Goal: Information Seeking & Learning: Check status

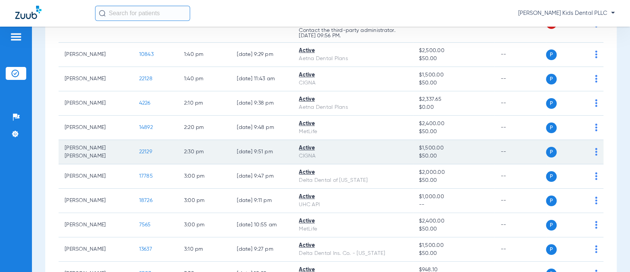
scroll to position [682, 0]
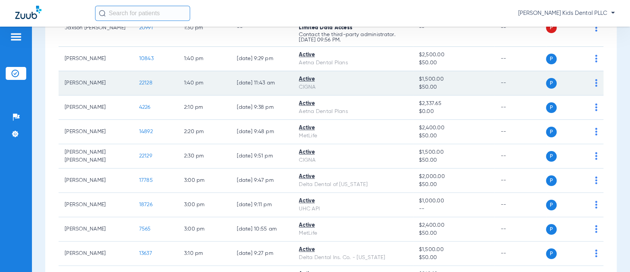
click at [590, 89] on td "P S" at bounding box center [575, 83] width 58 height 24
click at [591, 84] on td "P S" at bounding box center [575, 83] width 58 height 24
click at [586, 89] on div "P S" at bounding box center [572, 83] width 52 height 11
click at [595, 87] on img at bounding box center [596, 83] width 2 height 8
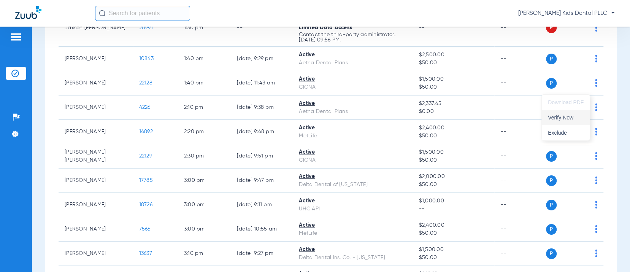
click at [563, 121] on button "Verify Now" at bounding box center [566, 117] width 48 height 15
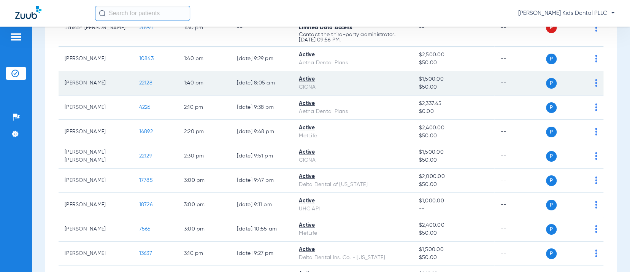
click at [139, 86] on span "22128" at bounding box center [145, 82] width 13 height 5
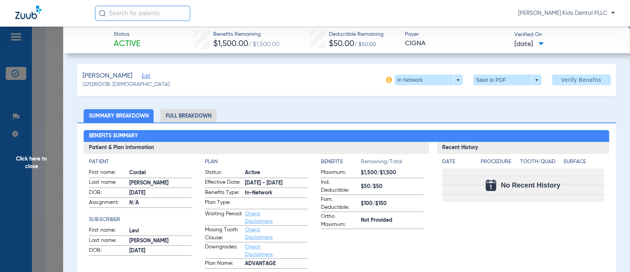
click at [183, 112] on li "Full Breakdown" at bounding box center [188, 115] width 56 height 13
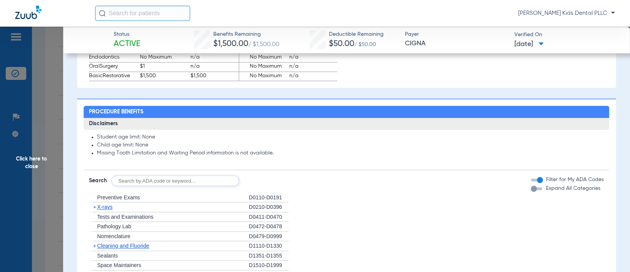
scroll to position [522, 0]
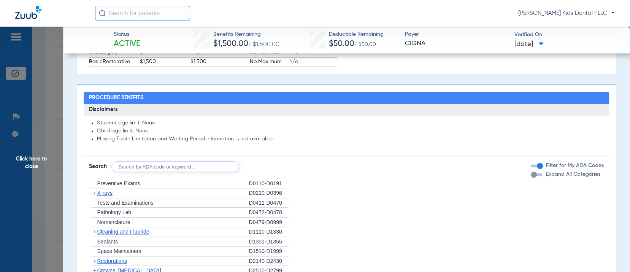
click at [150, 166] on input "text" at bounding box center [175, 166] width 128 height 11
type input "d1206"
click at [274, 167] on button "Search" at bounding box center [268, 166] width 30 height 11
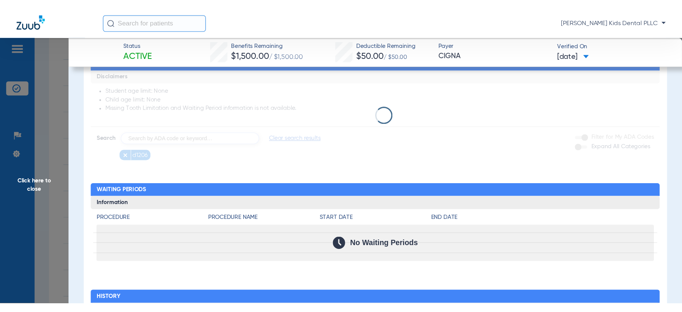
scroll to position [569, 0]
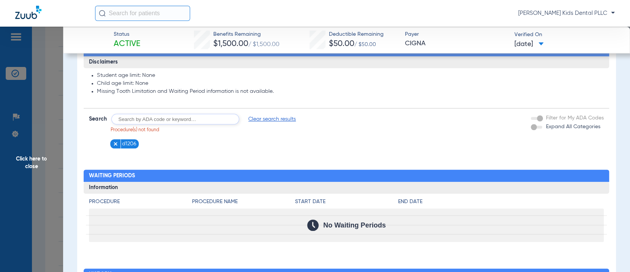
click at [151, 121] on input "text" at bounding box center [175, 119] width 128 height 11
type input "D1206"
click at [270, 117] on button "Search" at bounding box center [268, 119] width 30 height 11
click at [185, 121] on input "text" at bounding box center [175, 119] width 128 height 11
type input "D1351"
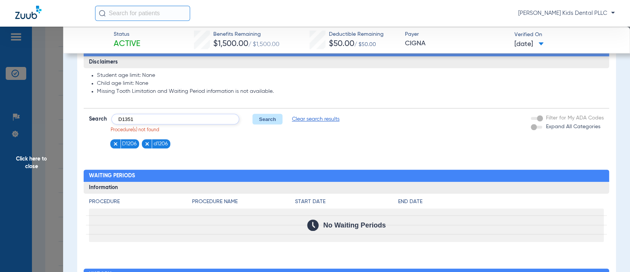
click at [253, 121] on button "Search" at bounding box center [268, 119] width 30 height 11
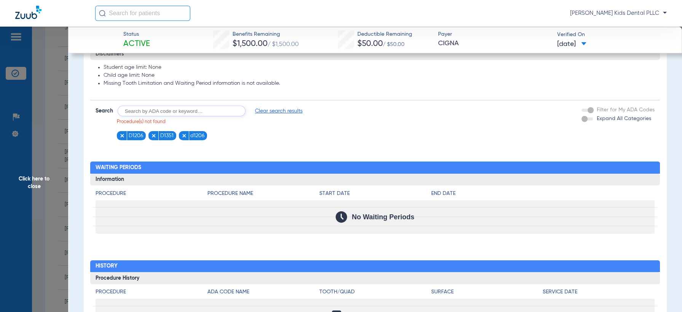
click at [181, 136] on img at bounding box center [183, 135] width 5 height 5
click at [149, 137] on li "D1351" at bounding box center [162, 136] width 28 height 10
click at [153, 137] on img at bounding box center [153, 135] width 5 height 5
click at [122, 137] on img at bounding box center [121, 135] width 5 height 5
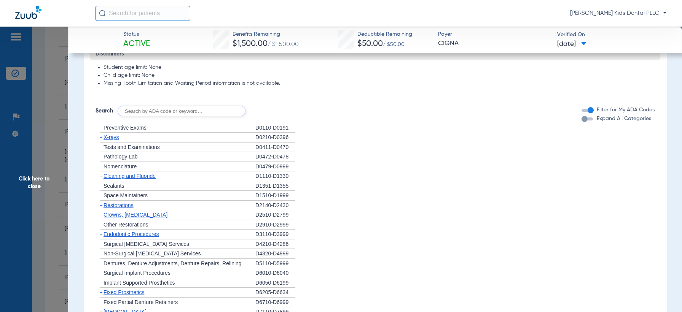
click at [100, 137] on span "+" at bounding box center [101, 137] width 3 height 6
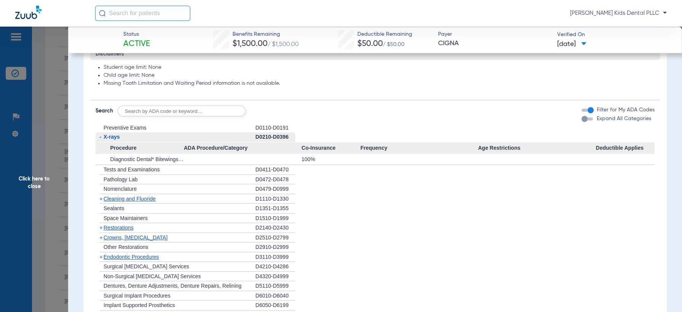
click at [100, 199] on span "+" at bounding box center [101, 199] width 3 height 6
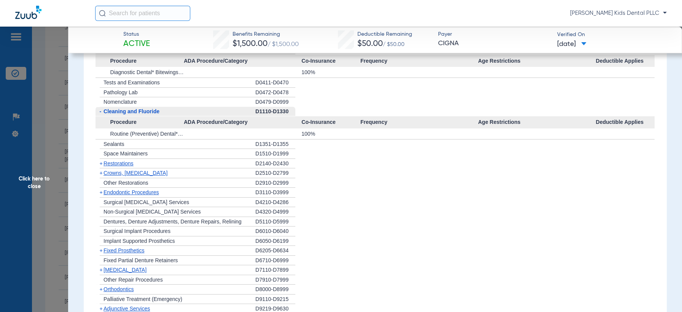
scroll to position [664, 0]
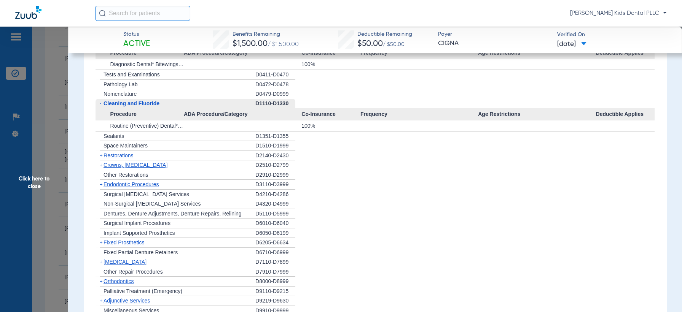
click at [103, 155] on span "+" at bounding box center [99, 156] width 8 height 10
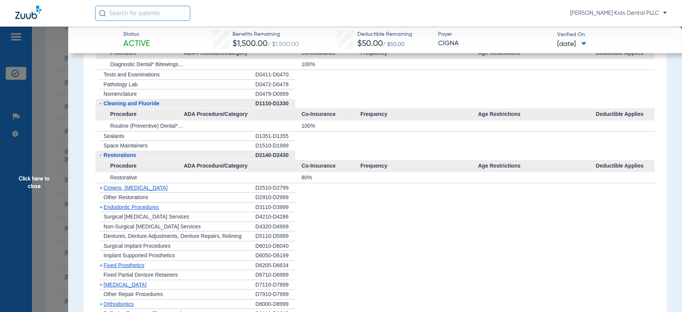
click at [100, 187] on span "+" at bounding box center [101, 188] width 3 height 6
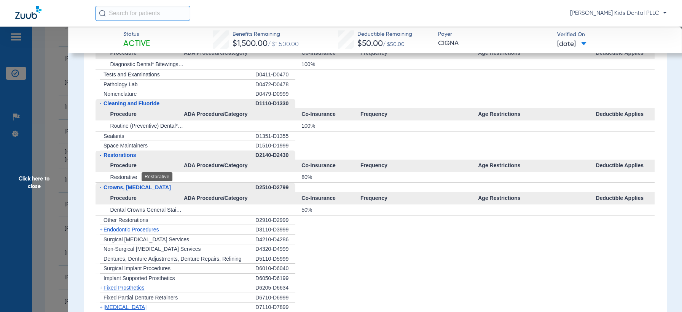
scroll to position [712, 0]
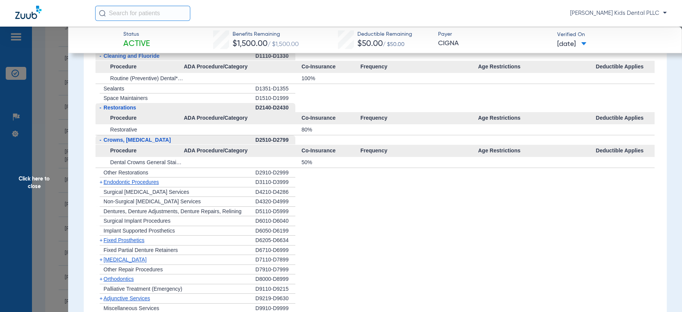
click at [100, 183] on span "+" at bounding box center [101, 182] width 3 height 6
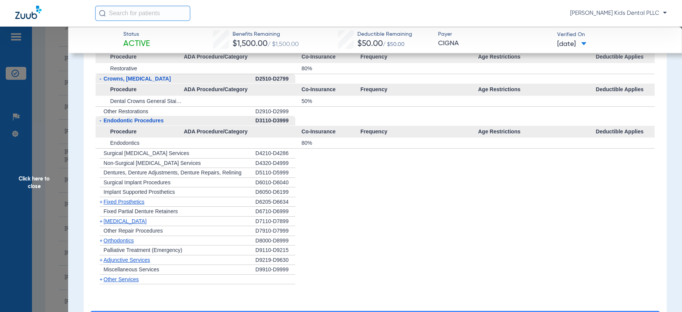
scroll to position [807, 0]
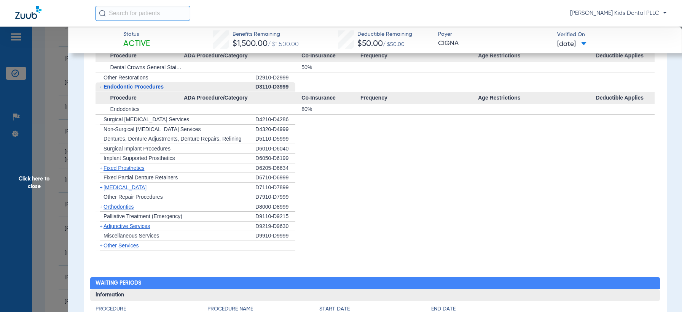
click at [99, 185] on span "+" at bounding box center [99, 188] width 8 height 10
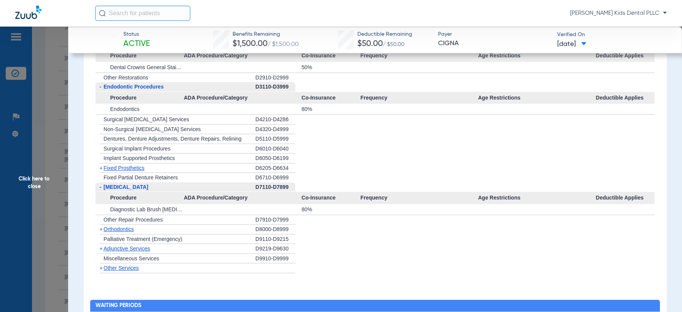
click at [100, 186] on span "-" at bounding box center [101, 187] width 2 height 6
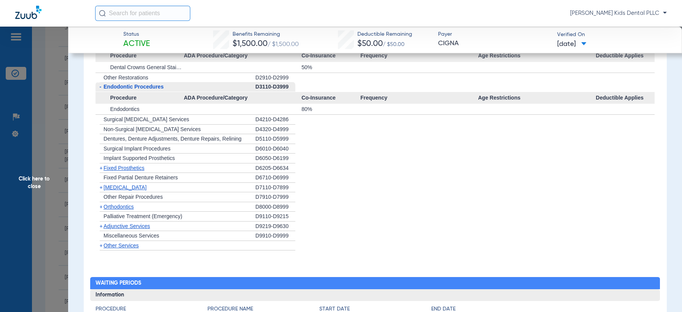
click at [100, 186] on span "+" at bounding box center [101, 187] width 3 height 6
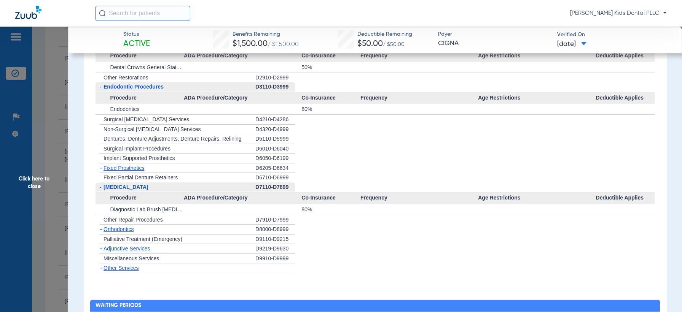
click at [98, 229] on span "+" at bounding box center [99, 230] width 8 height 10
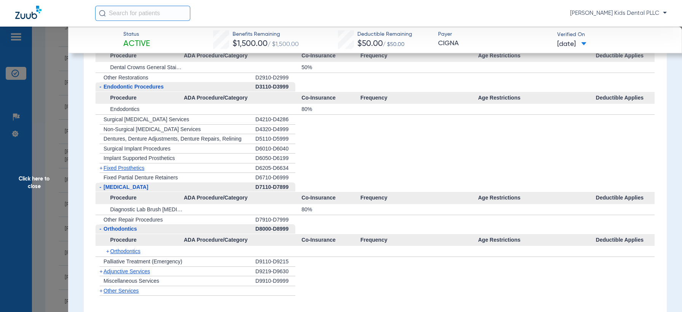
click at [109, 250] on span "+" at bounding box center [108, 251] width 4 height 11
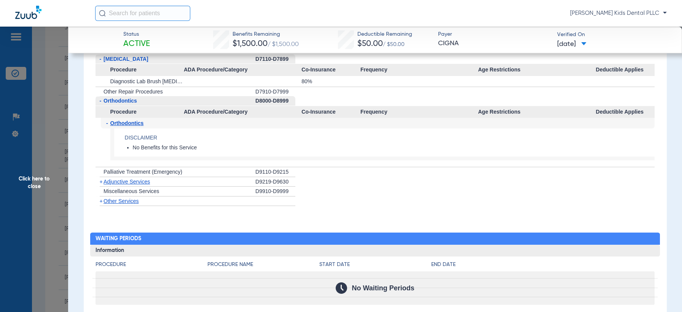
scroll to position [950, 0]
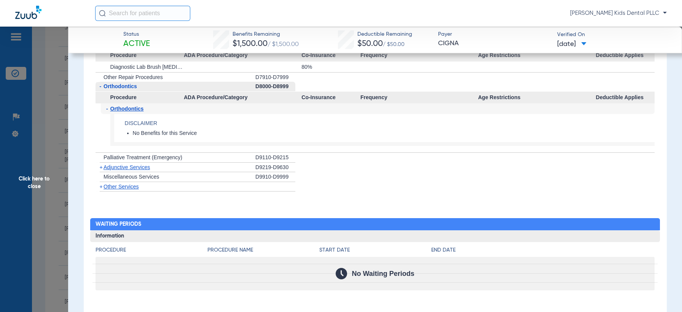
click at [100, 188] on span "+" at bounding box center [101, 187] width 3 height 6
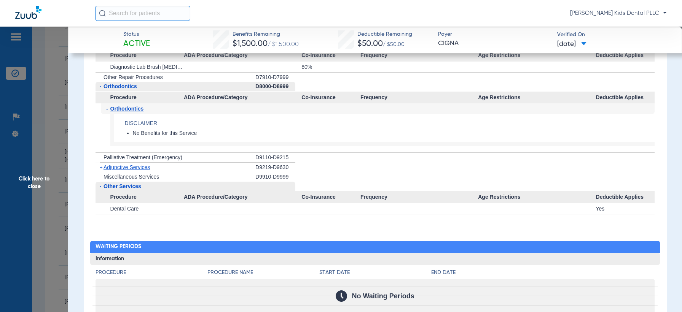
click at [100, 168] on span "+" at bounding box center [101, 167] width 3 height 6
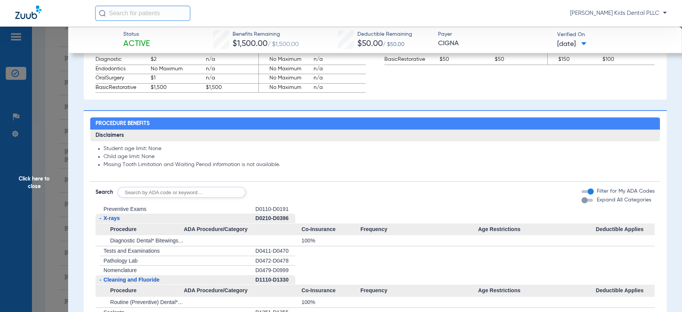
scroll to position [526, 0]
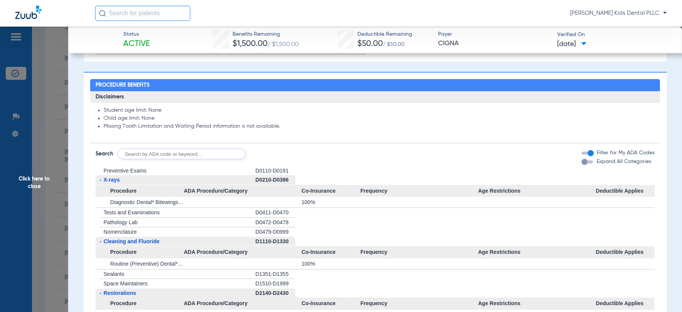
click at [166, 152] on input "text" at bounding box center [182, 154] width 128 height 11
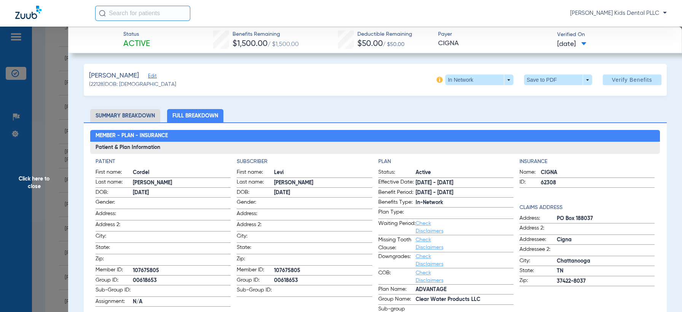
scroll to position [0, 0]
type input "D0212"
click at [146, 114] on li "Summary Breakdown" at bounding box center [125, 115] width 70 height 13
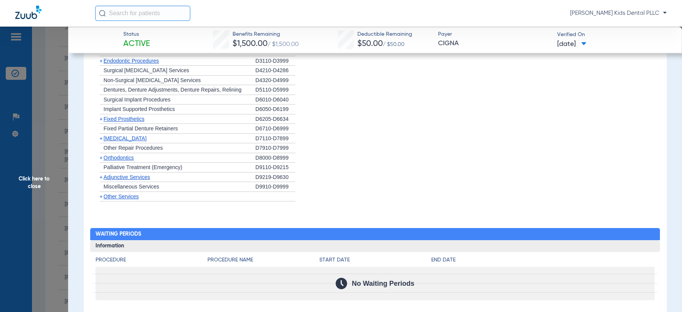
scroll to position [682, 0]
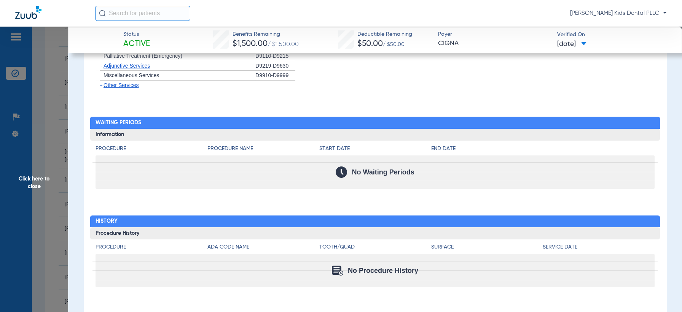
click at [62, 41] on span "Click here to close" at bounding box center [34, 183] width 68 height 312
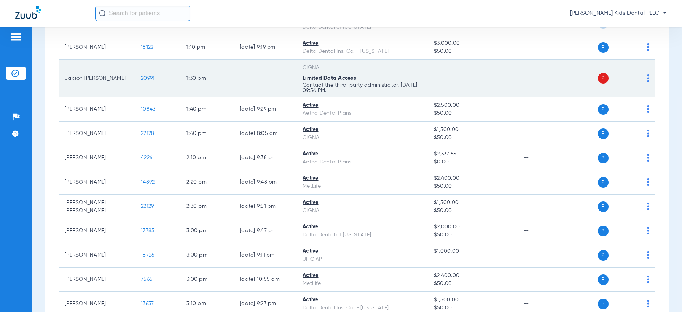
scroll to position [634, 0]
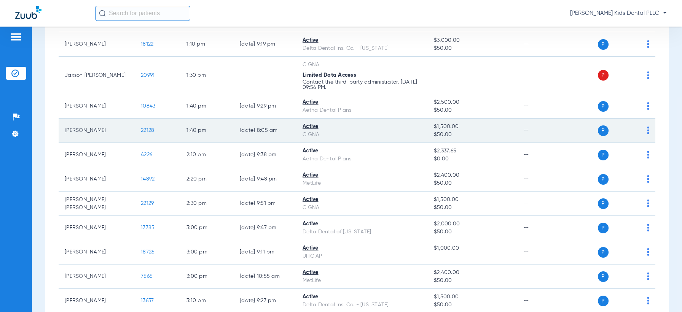
click at [150, 128] on span "22128" at bounding box center [147, 130] width 13 height 5
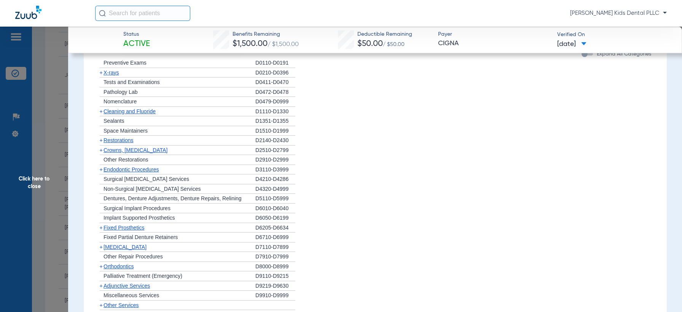
scroll to position [475, 0]
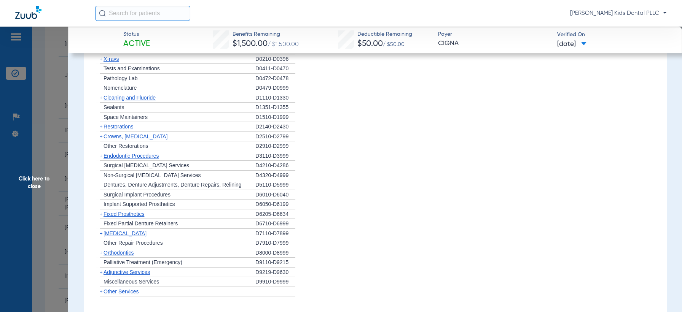
click at [100, 98] on span "+" at bounding box center [101, 98] width 3 height 6
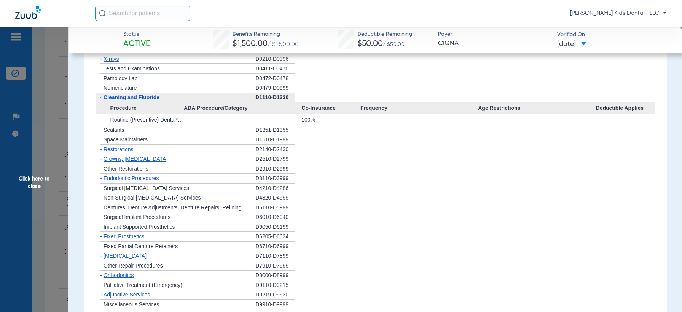
scroll to position [523, 0]
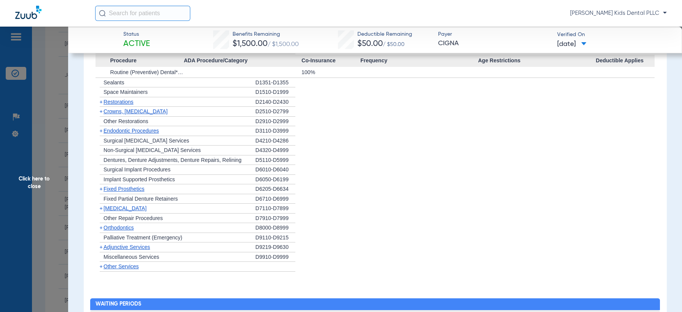
click at [102, 210] on span "+" at bounding box center [99, 209] width 8 height 10
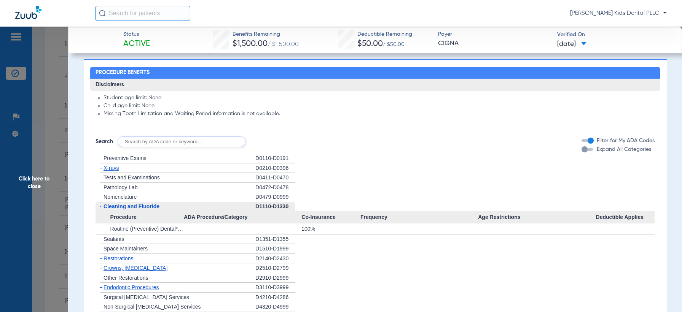
scroll to position [380, 0]
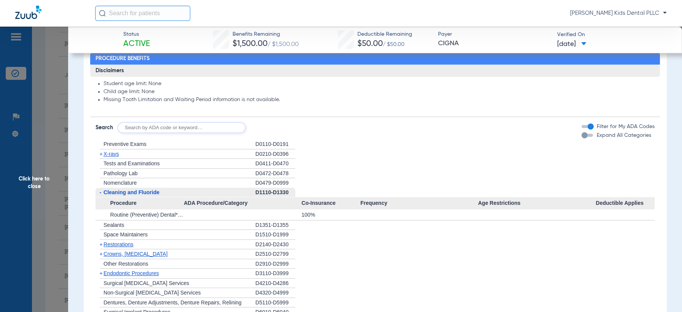
click at [149, 123] on input "text" at bounding box center [182, 127] width 128 height 11
type input "d0210"
click at [269, 127] on button "Search" at bounding box center [274, 127] width 30 height 11
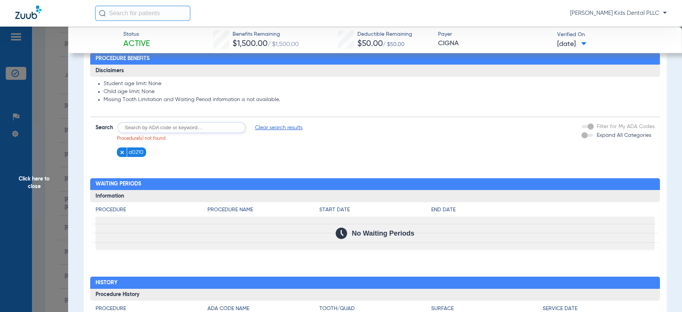
scroll to position [333, 0]
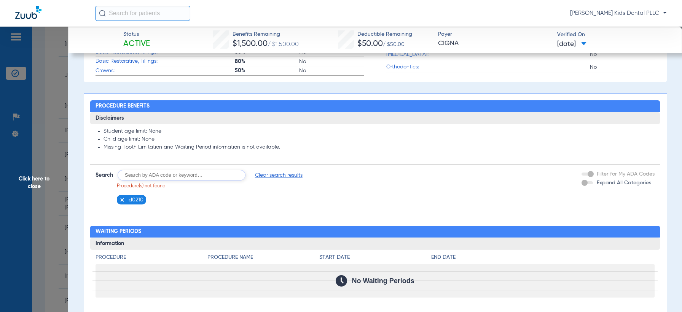
click at [123, 202] on img at bounding box center [121, 199] width 5 height 5
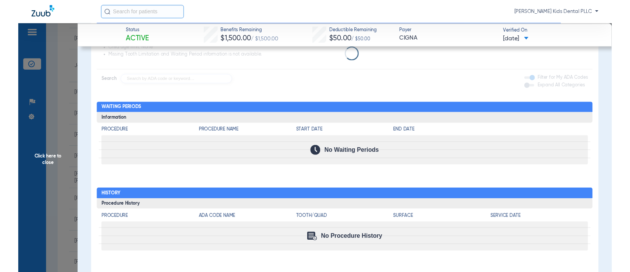
scroll to position [419, 0]
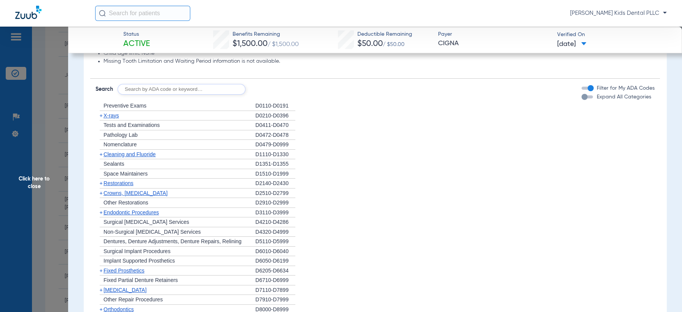
click at [100, 113] on span "+" at bounding box center [101, 116] width 3 height 6
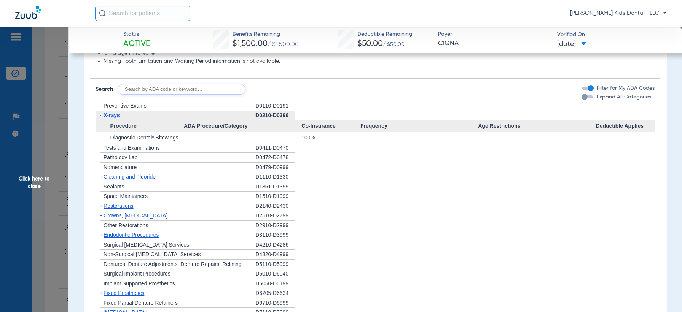
click at [155, 91] on input "text" at bounding box center [182, 89] width 128 height 11
type input "d0274"
click at [265, 91] on button "Search" at bounding box center [274, 89] width 30 height 11
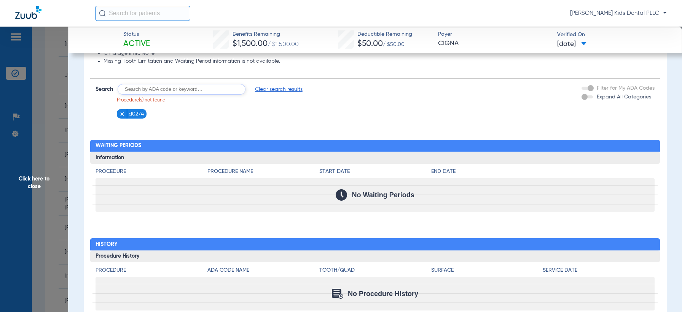
click at [122, 113] on img at bounding box center [121, 113] width 5 height 5
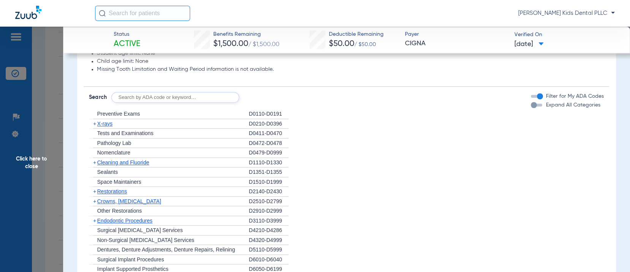
click at [38, 163] on span "Click here to close" at bounding box center [31, 163] width 63 height 272
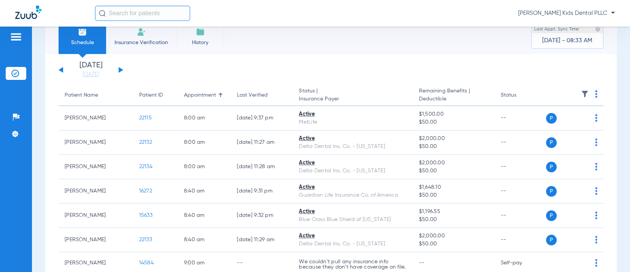
scroll to position [0, 0]
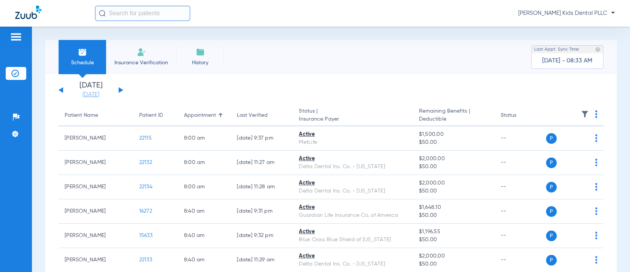
click at [100, 95] on link "[DATE]" at bounding box center [91, 95] width 46 height 8
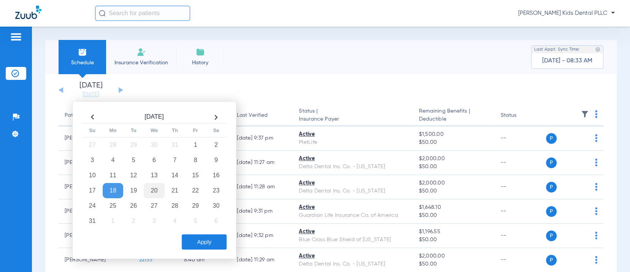
click at [148, 191] on td "20" at bounding box center [154, 190] width 21 height 15
click at [197, 239] on button "Apply" at bounding box center [204, 241] width 45 height 15
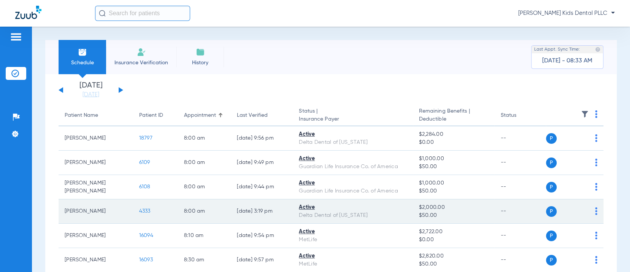
click at [139, 213] on span "4333" at bounding box center [144, 210] width 11 height 5
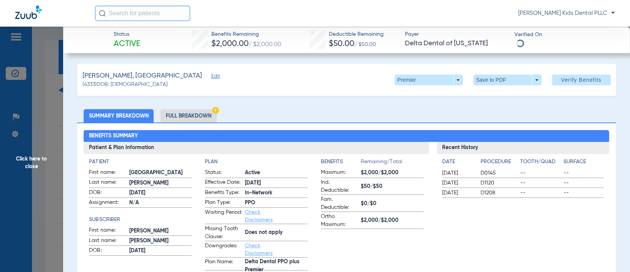
click at [170, 117] on li "Full Breakdown" at bounding box center [188, 115] width 56 height 13
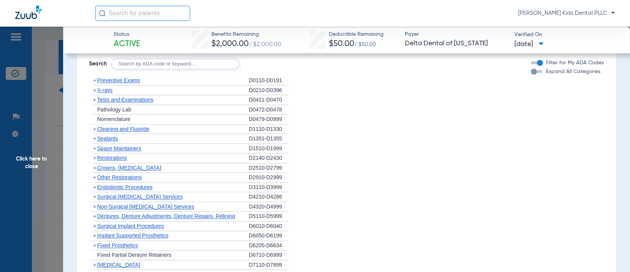
scroll to position [666, 0]
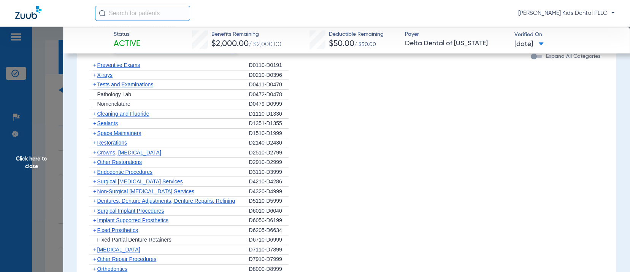
click at [94, 120] on span "+" at bounding box center [94, 123] width 3 height 6
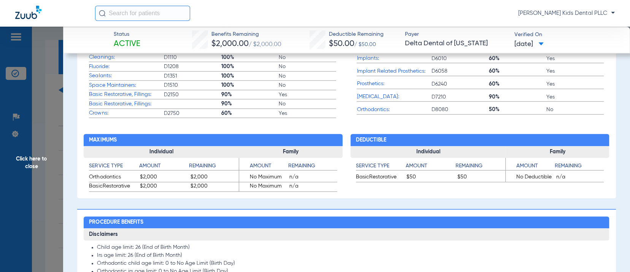
scroll to position [570, 0]
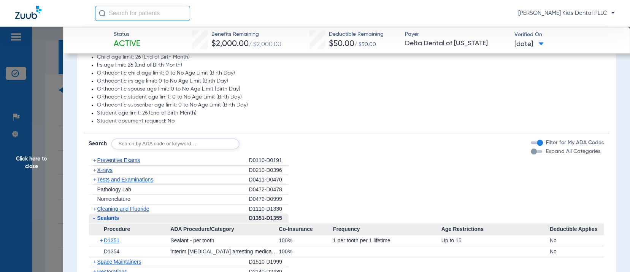
click at [139, 138] on input "text" at bounding box center [175, 143] width 128 height 11
type input "d9230"
click at [279, 138] on button "Search" at bounding box center [268, 143] width 30 height 11
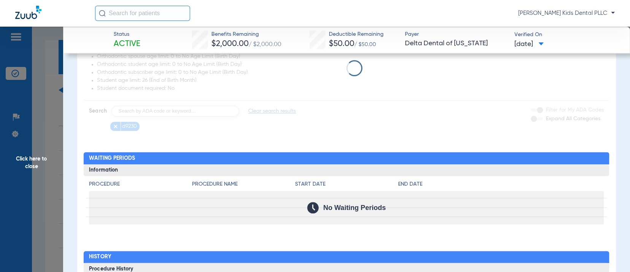
scroll to position [618, 0]
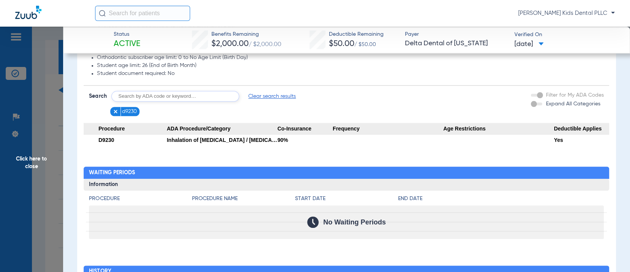
click at [115, 109] on img at bounding box center [115, 111] width 5 height 5
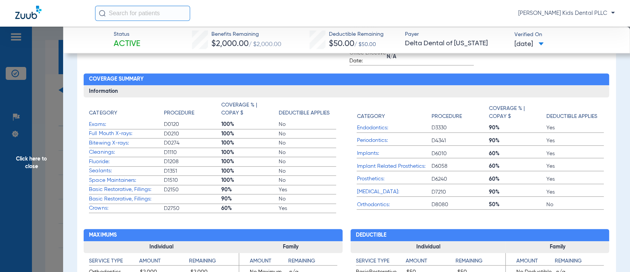
scroll to position [190, 0]
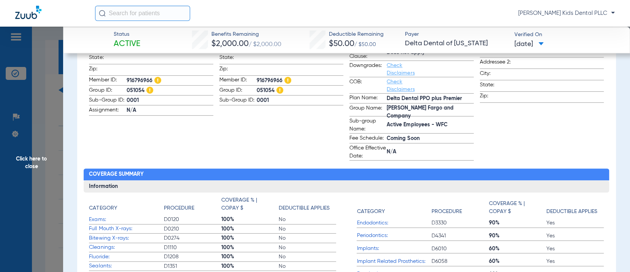
click at [30, 168] on span "Click here to close" at bounding box center [31, 163] width 63 height 272
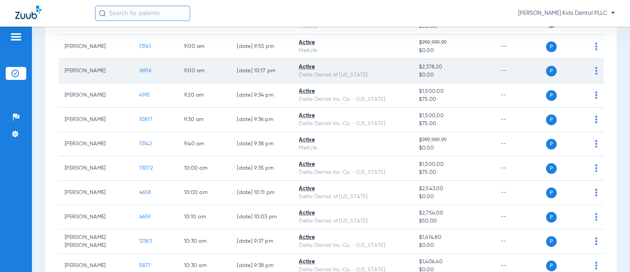
scroll to position [285, 0]
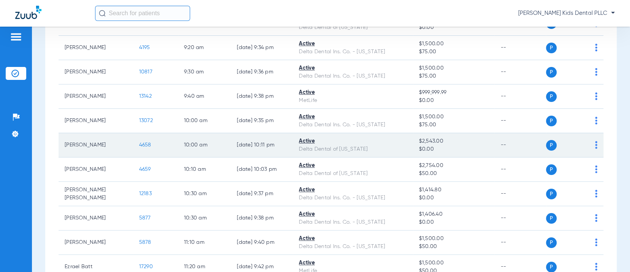
click at [139, 146] on span "4658" at bounding box center [145, 144] width 12 height 5
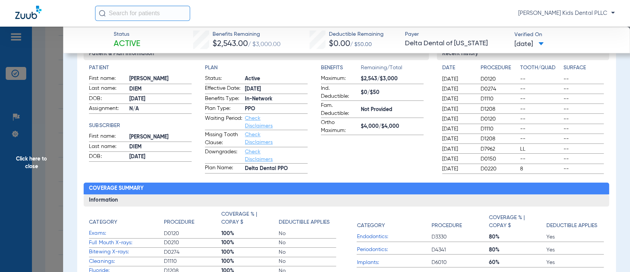
scroll to position [95, 0]
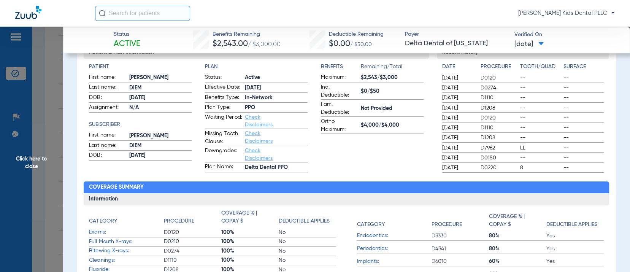
click at [24, 149] on span "Click here to close" at bounding box center [31, 163] width 63 height 272
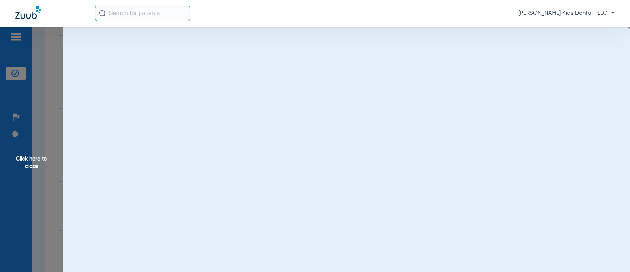
scroll to position [0, 0]
click at [28, 163] on span "Click here to close" at bounding box center [31, 163] width 63 height 272
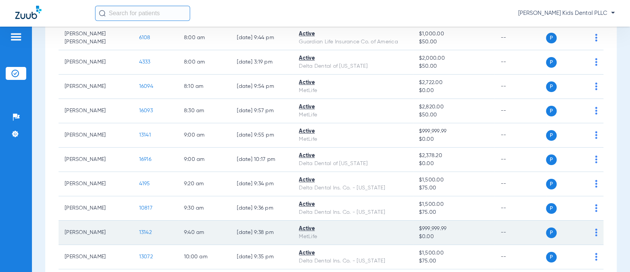
scroll to position [87, 0]
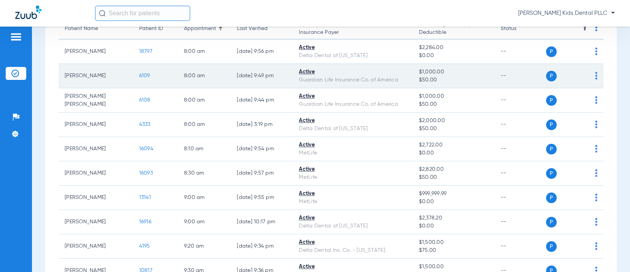
click at [141, 76] on span "6109" at bounding box center [144, 75] width 11 height 5
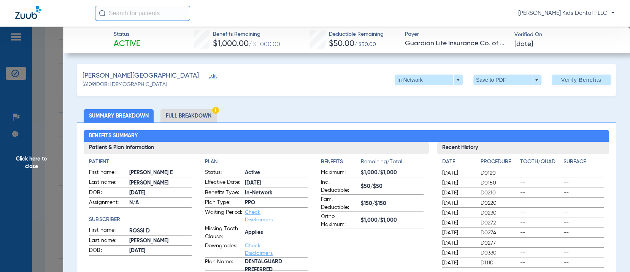
click at [44, 154] on span "Click here to close" at bounding box center [31, 163] width 63 height 272
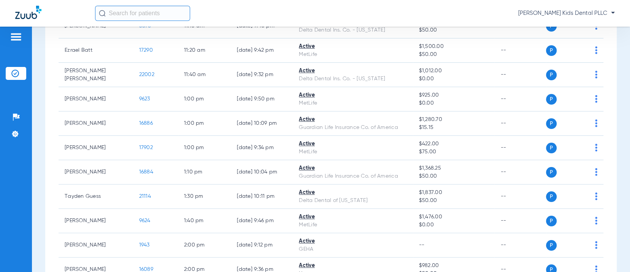
scroll to position [523, 0]
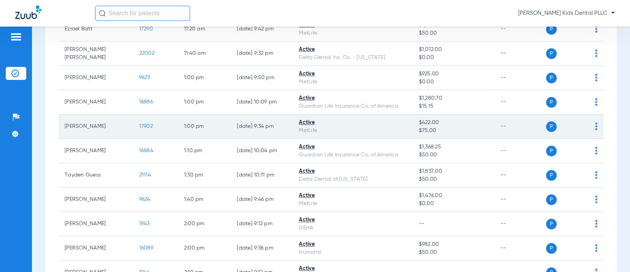
click at [141, 127] on span "17902" at bounding box center [146, 126] width 14 height 5
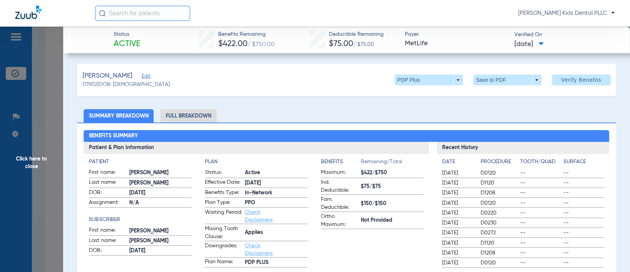
click at [26, 161] on span "Click here to close" at bounding box center [31, 163] width 63 height 272
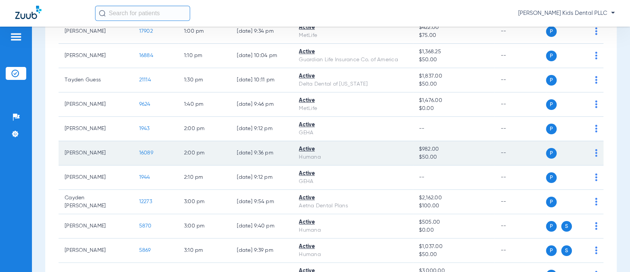
scroll to position [666, 0]
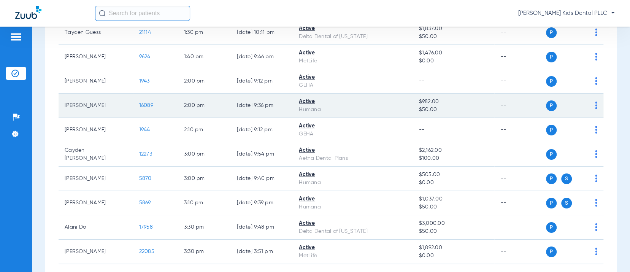
click at [139, 106] on span "16089" at bounding box center [146, 105] width 14 height 5
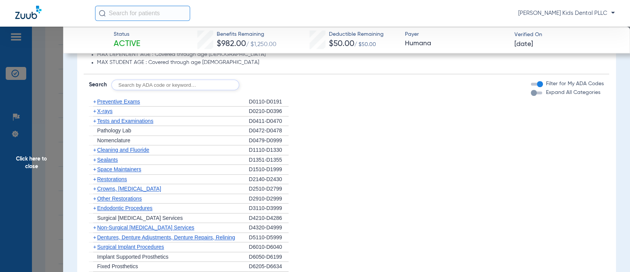
scroll to position [475, 0]
